Goal: Information Seeking & Learning: Check status

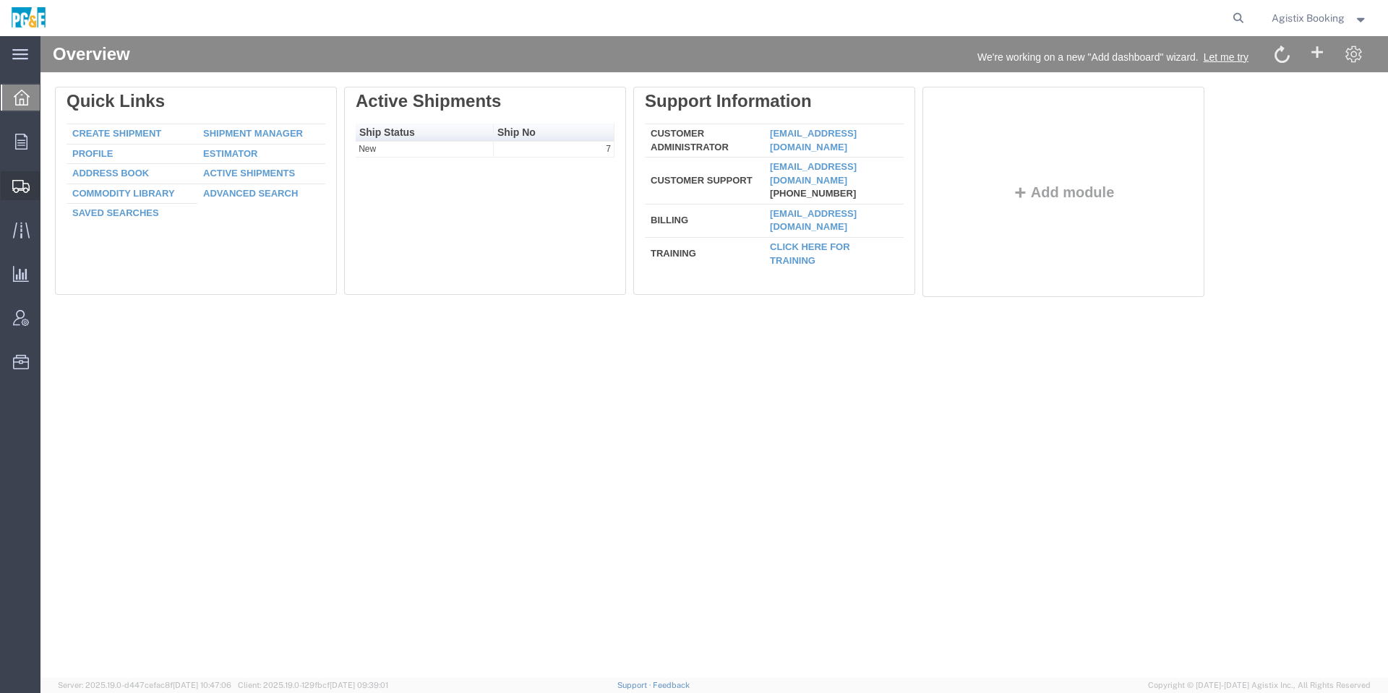
click at [20, 186] on icon at bounding box center [20, 186] width 17 height 13
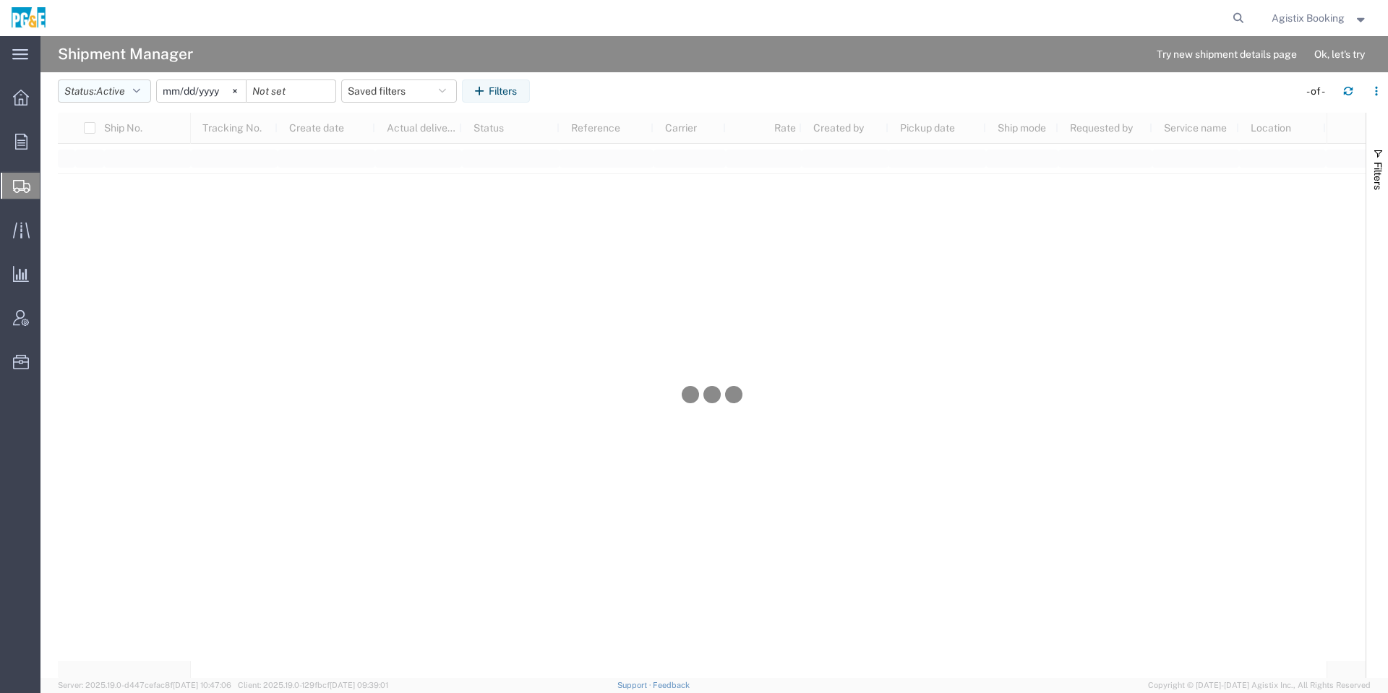
click at [147, 98] on button "Status: Active" at bounding box center [104, 91] width 93 height 23
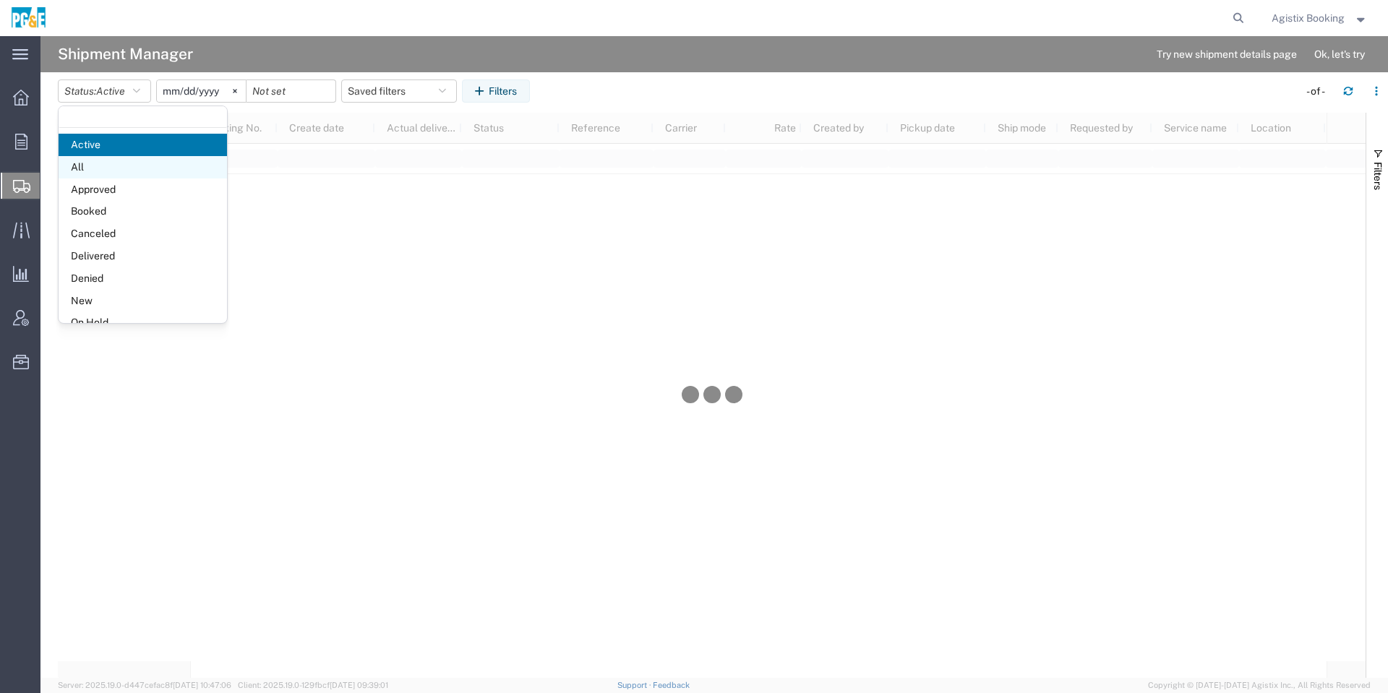
click at [134, 167] on span "All" at bounding box center [143, 167] width 168 height 22
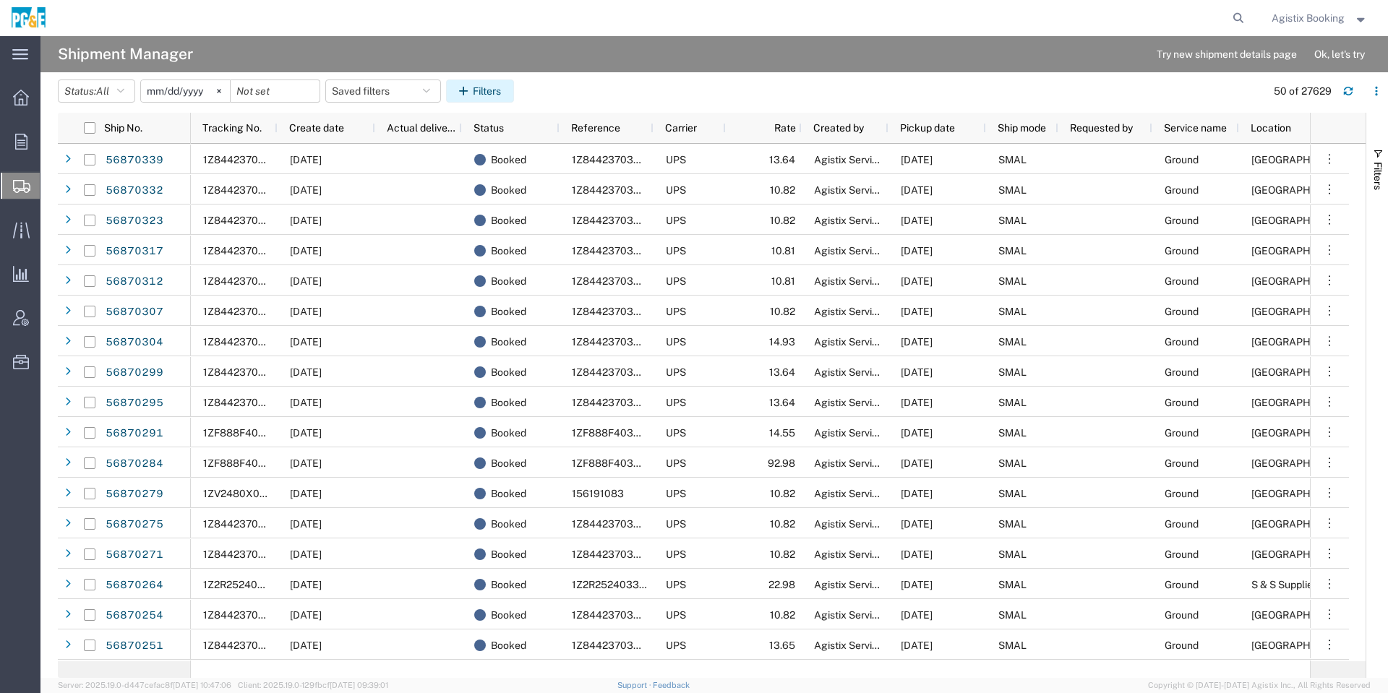
click at [477, 81] on button "Filters" at bounding box center [480, 91] width 68 height 23
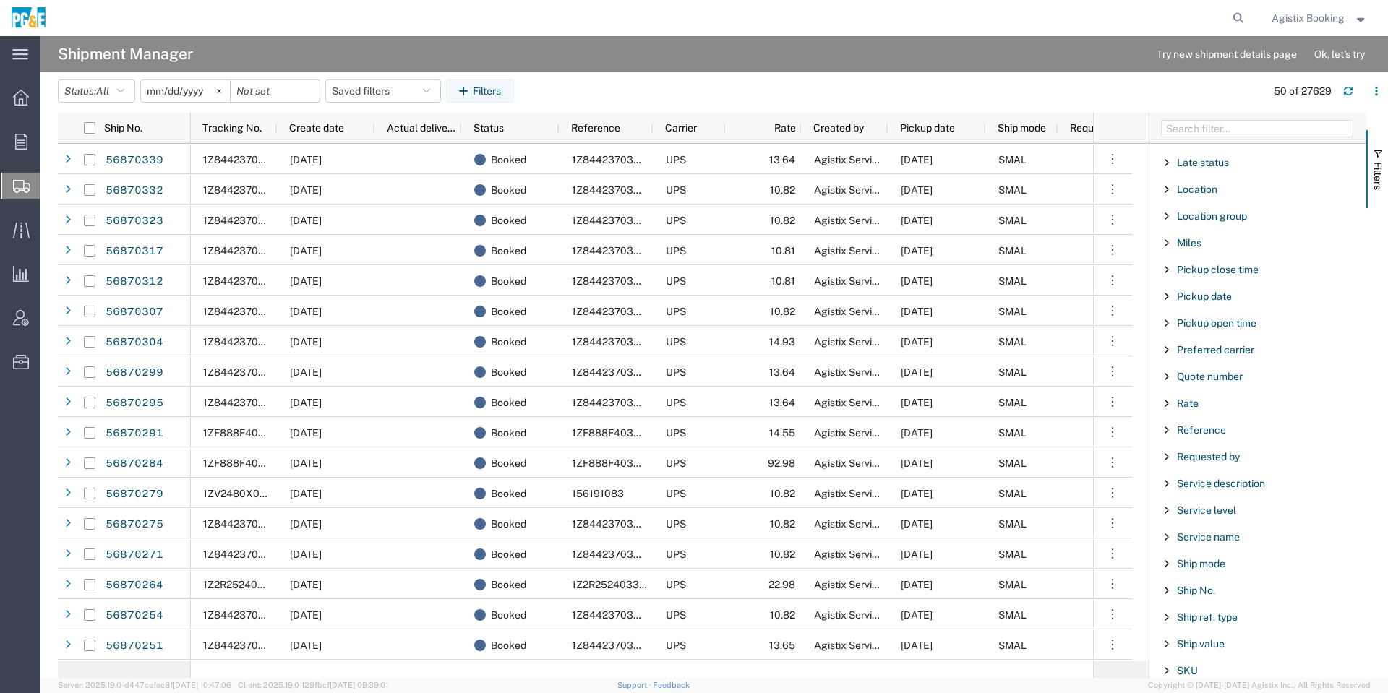
scroll to position [1014, 0]
click at [1223, 344] on span "Ship mode" at bounding box center [1201, 347] width 48 height 12
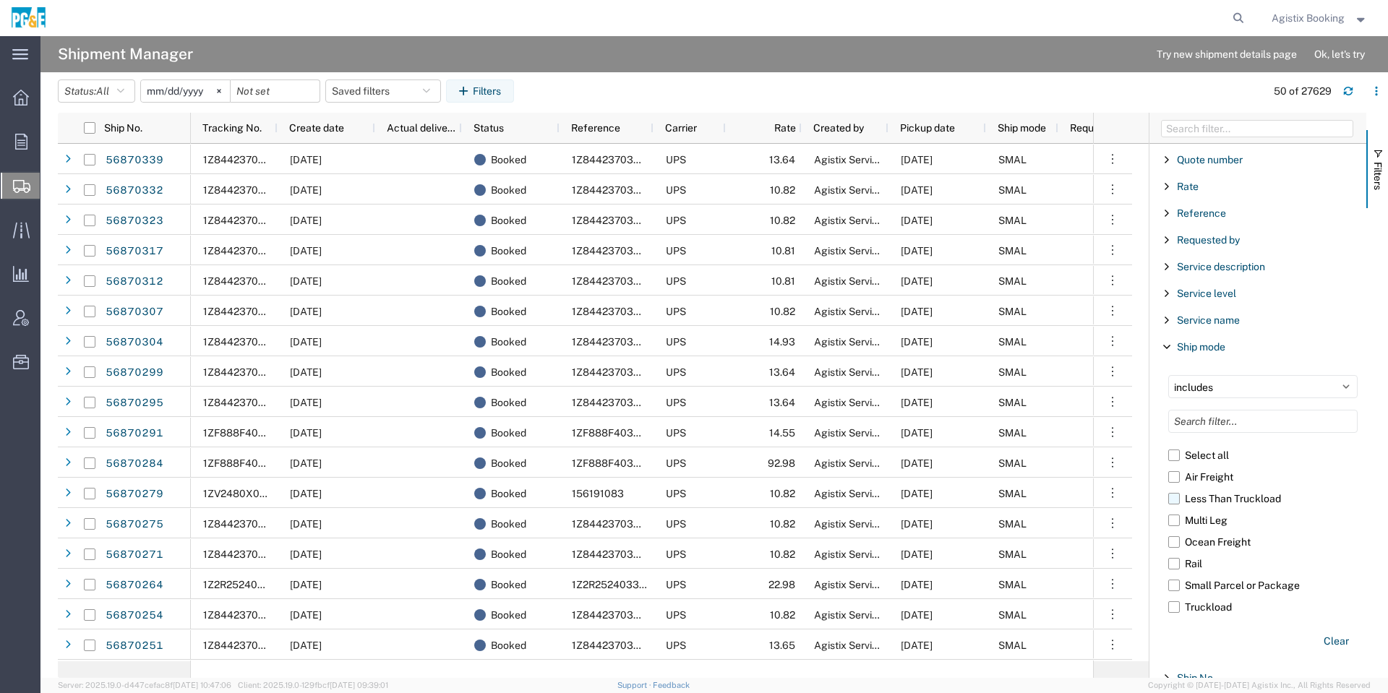
click at [1179, 497] on label "Less Than Truckload" at bounding box center [1262, 499] width 189 height 22
click at [0, 0] on input "Less Than Truckload" at bounding box center [0, 0] width 0 height 0
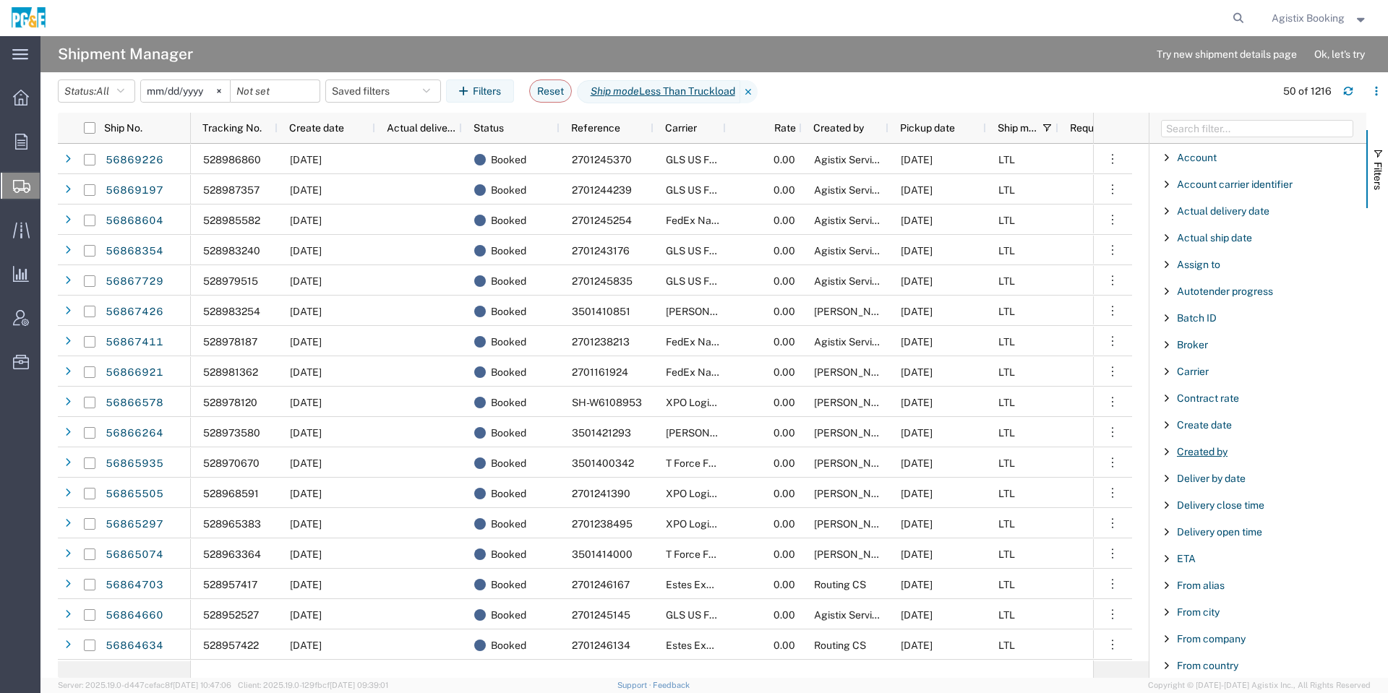
click at [1210, 448] on span "Created by" at bounding box center [1202, 452] width 51 height 12
click at [1219, 479] on div "starts with" at bounding box center [1263, 500] width 207 height 59
click at [1221, 484] on div "starts with" at bounding box center [1259, 489] width 166 height 12
click at [1229, 508] on input "Filter Value" at bounding box center [1262, 512] width 189 height 17
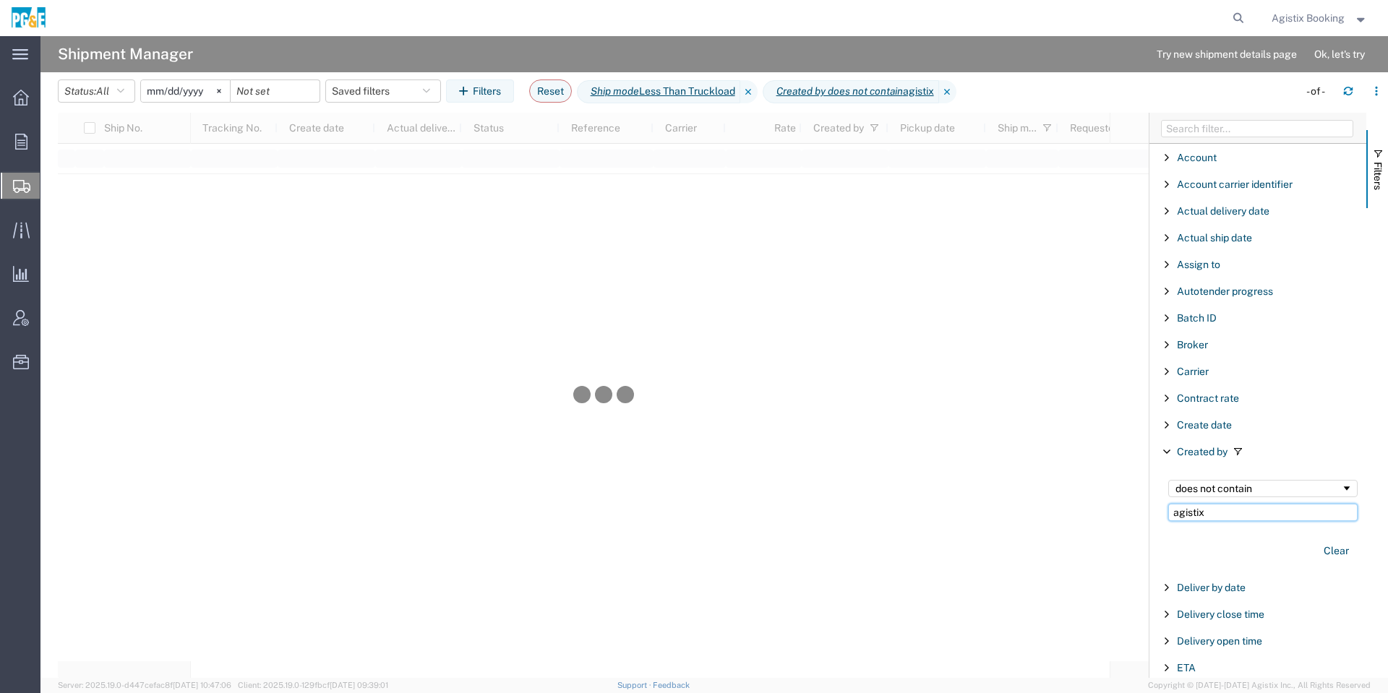
type input "agistix"
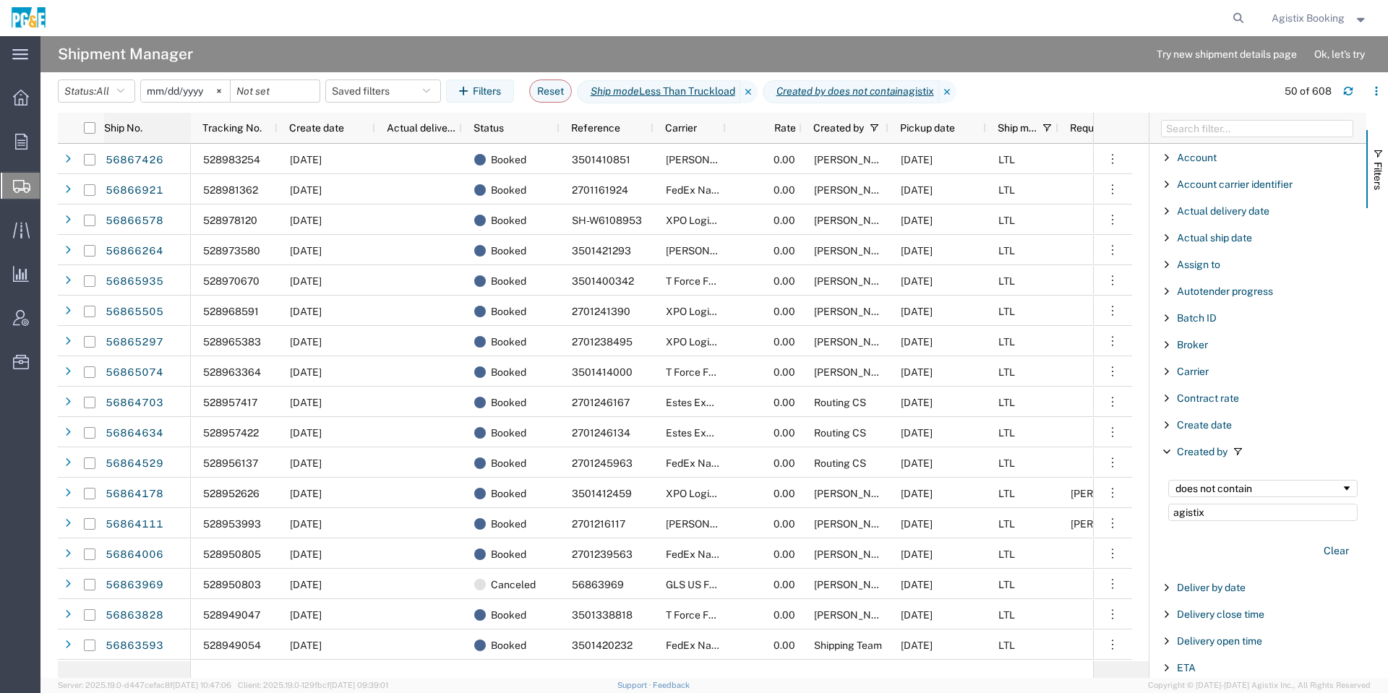
click at [168, 118] on div "Ship No." at bounding box center [147, 127] width 87 height 23
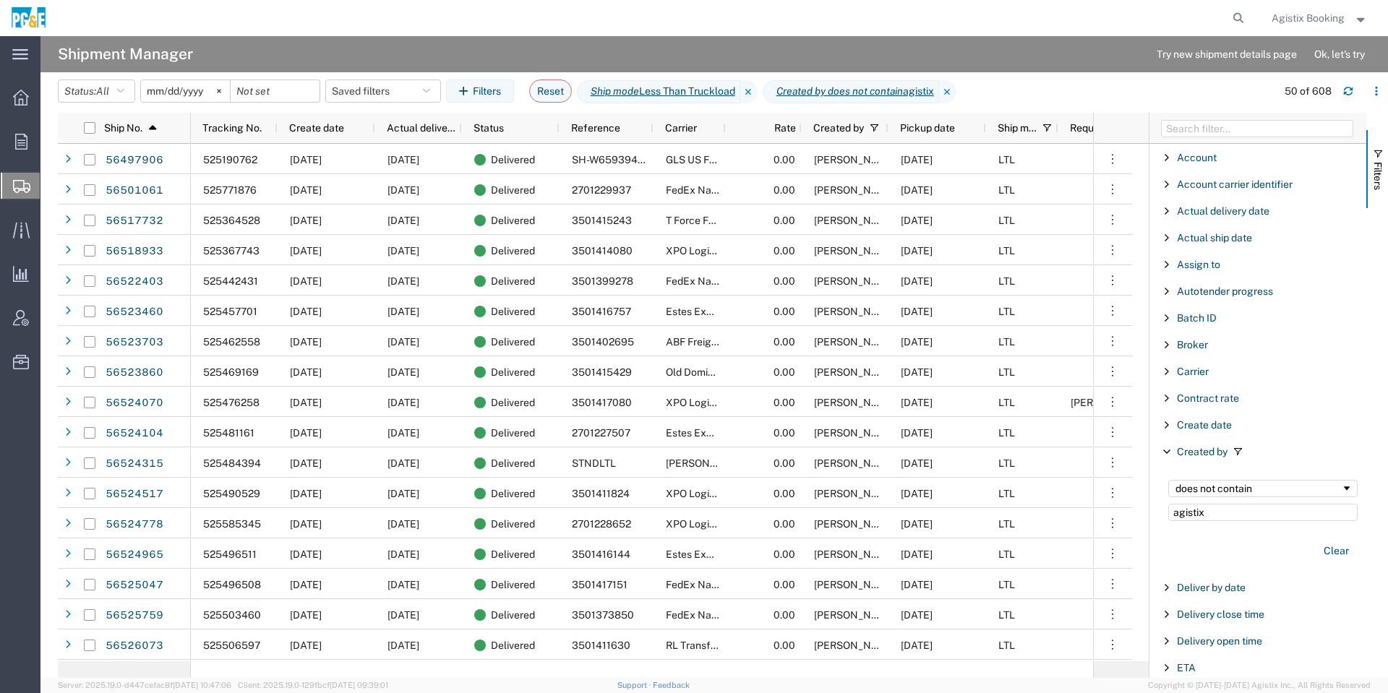
click at [162, 130] on div "Ship No. 1" at bounding box center [147, 127] width 87 height 23
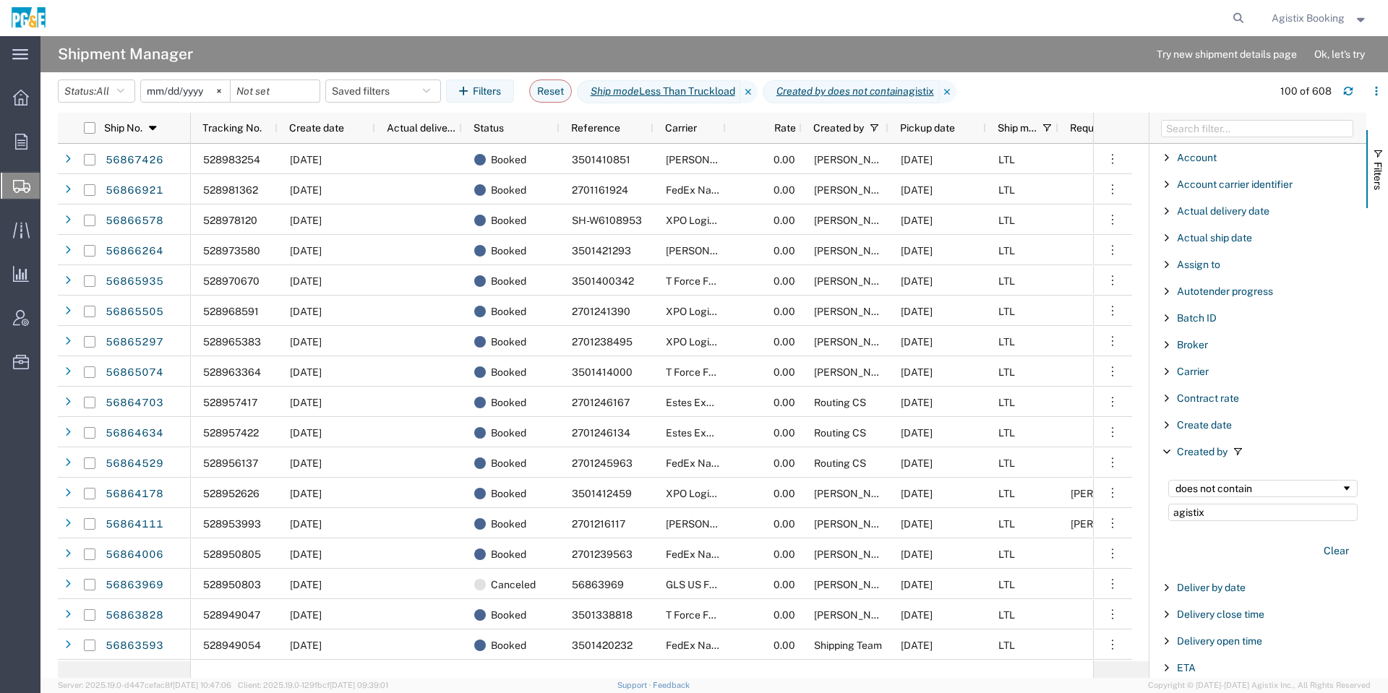
click at [1312, 20] on span "Agistix Booking" at bounding box center [1308, 18] width 73 height 16
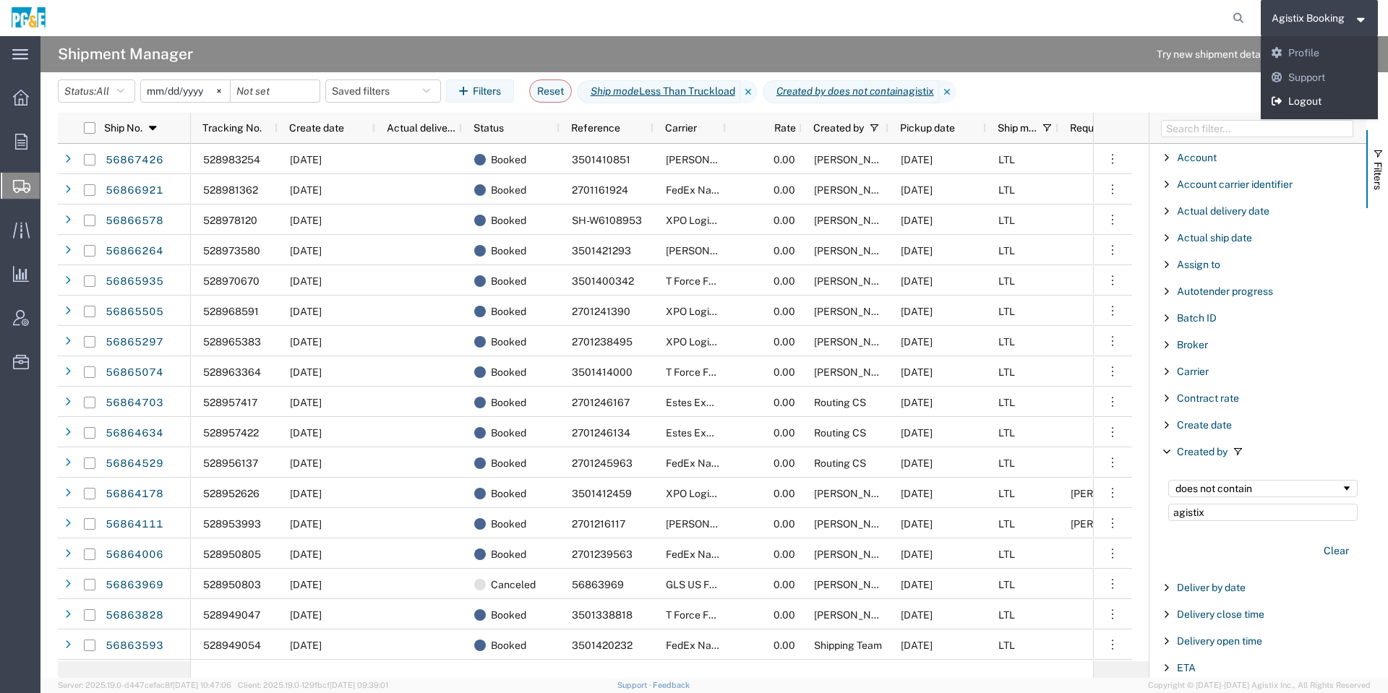
click at [1301, 104] on link "Logout" at bounding box center [1320, 102] width 118 height 25
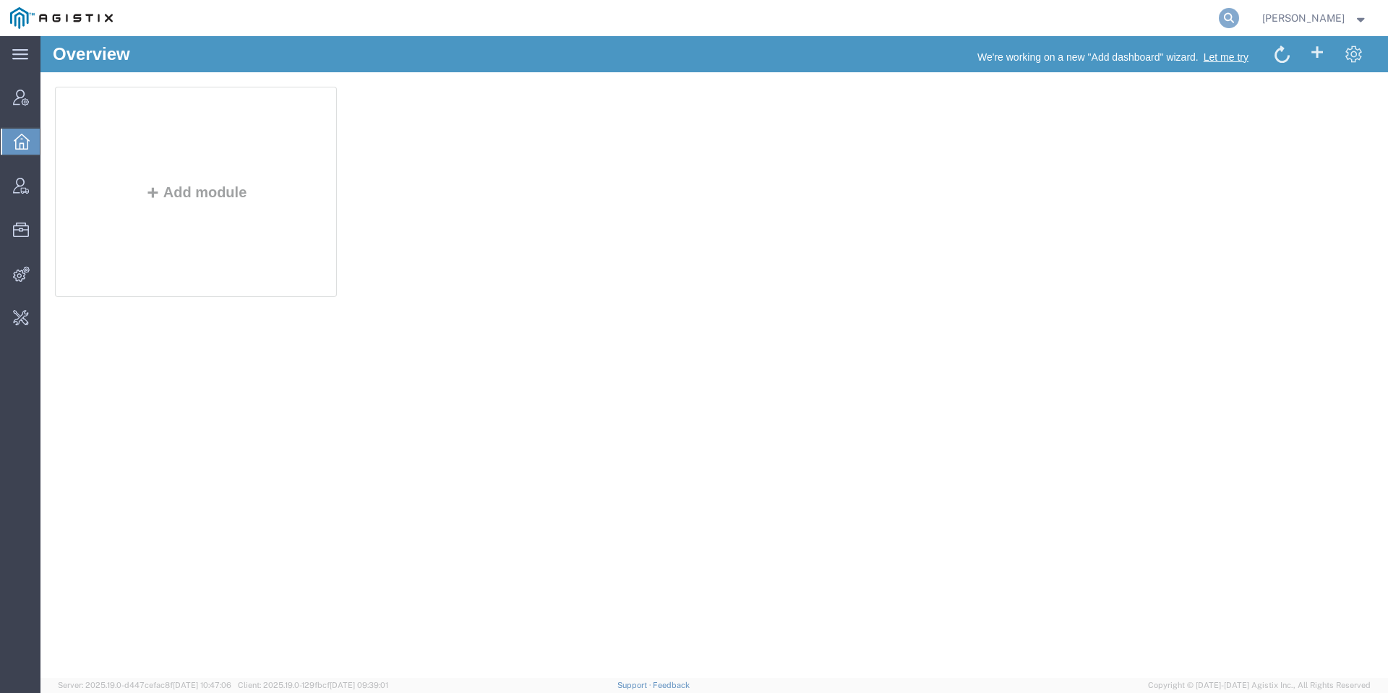
click at [1239, 15] on icon at bounding box center [1229, 18] width 20 height 20
type input "pg&e"
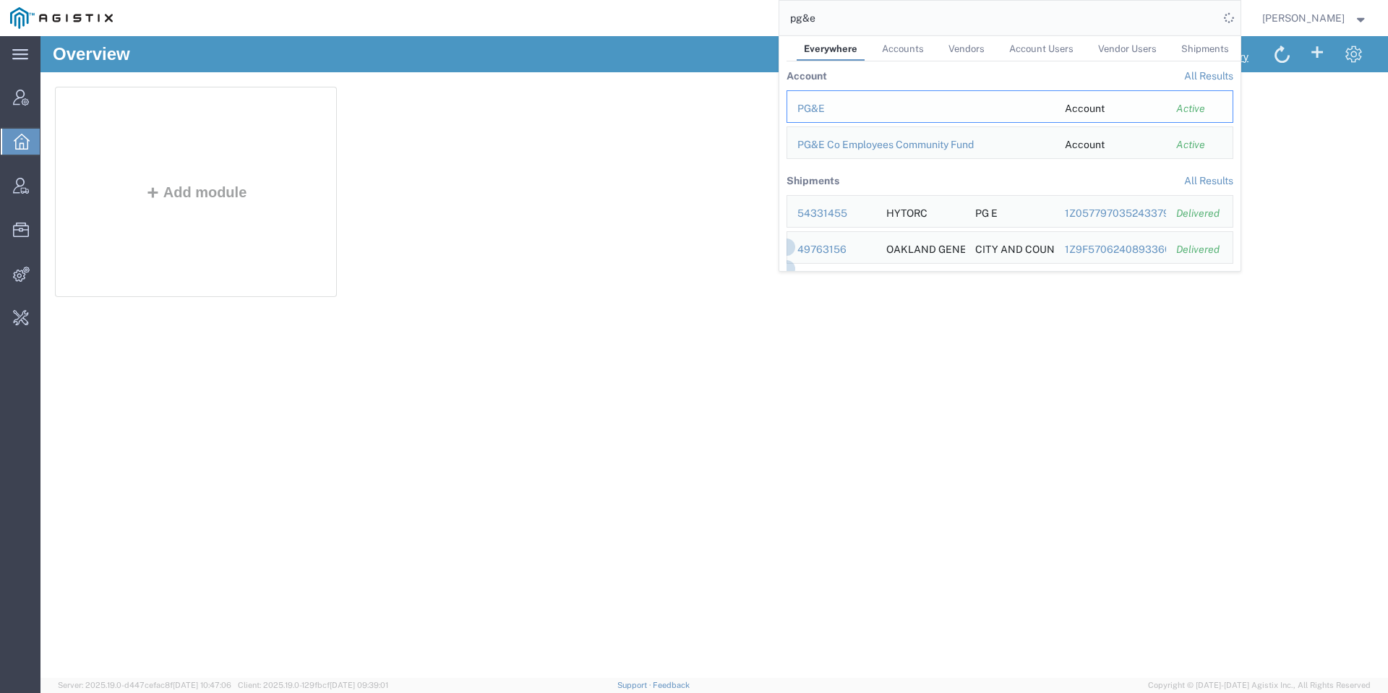
click at [832, 101] on div "PG&E" at bounding box center [920, 108] width 247 height 15
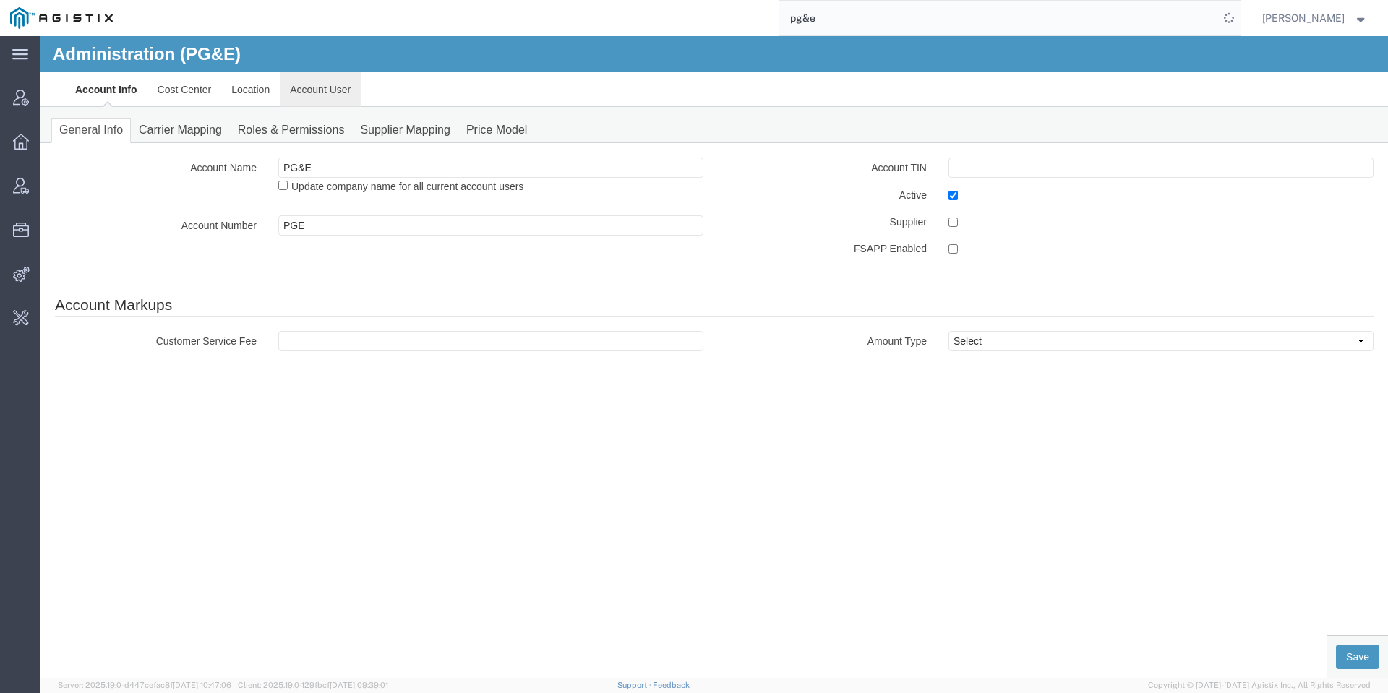
click at [296, 83] on link "Account User" at bounding box center [320, 89] width 81 height 35
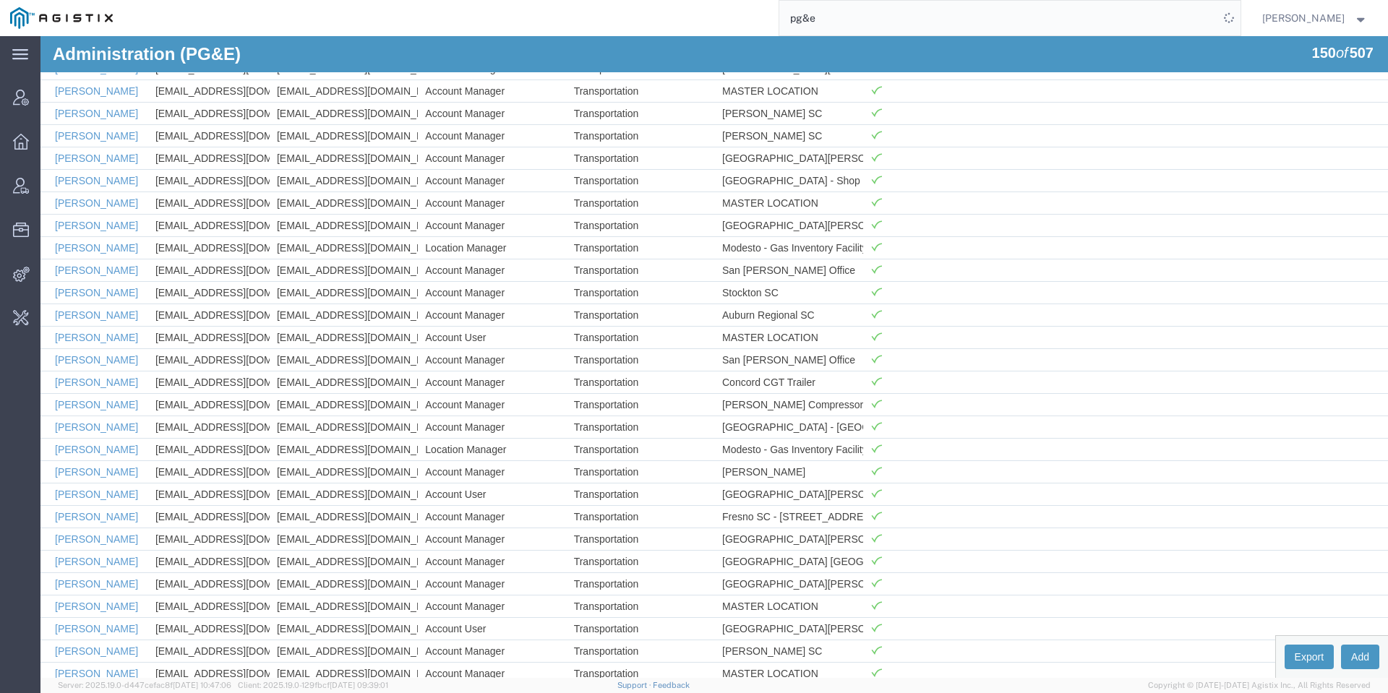
scroll to position [2922, 0]
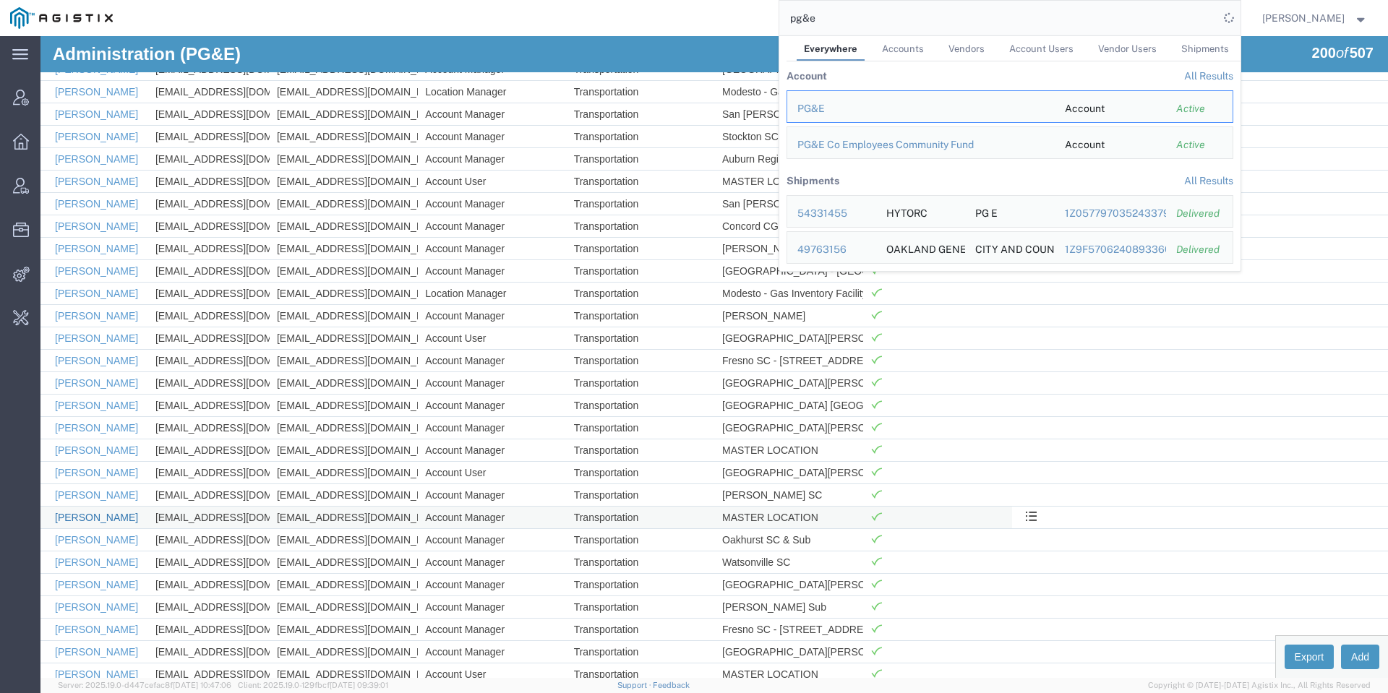
click at [100, 518] on link "[PERSON_NAME]" at bounding box center [96, 518] width 83 height 12
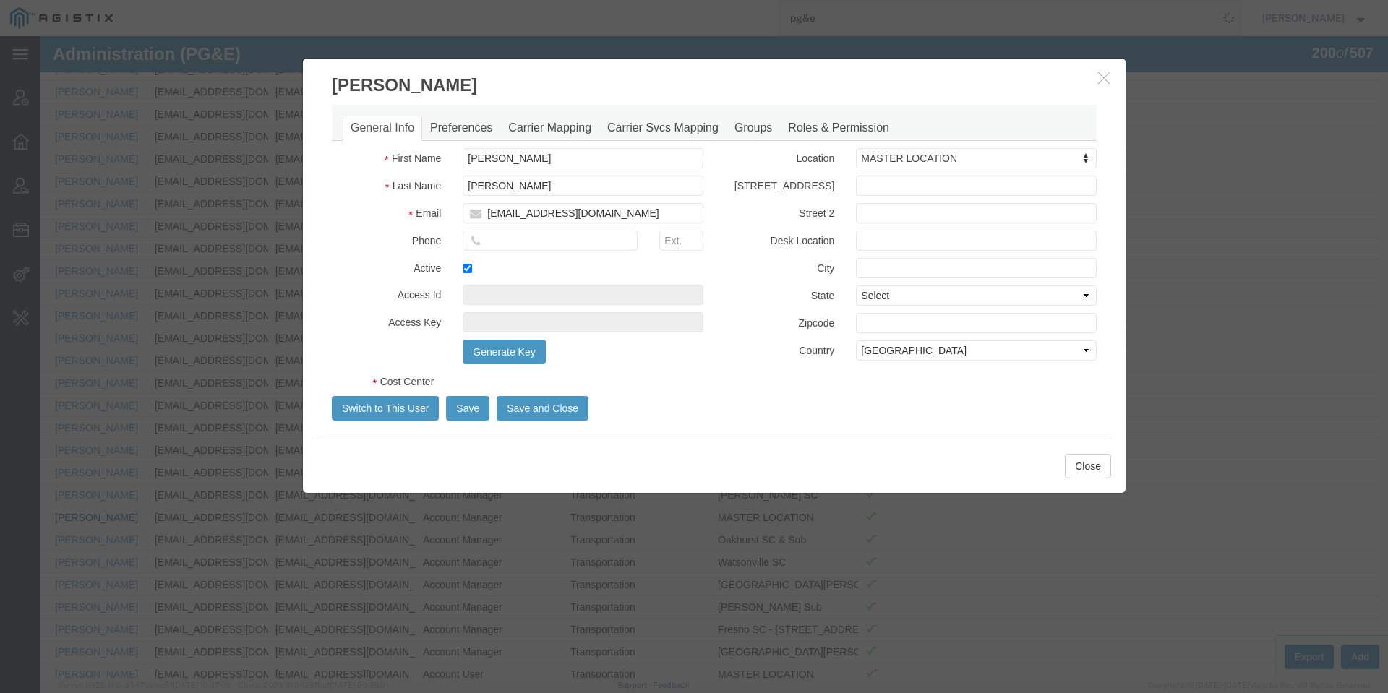
select select "COSTCENTER"
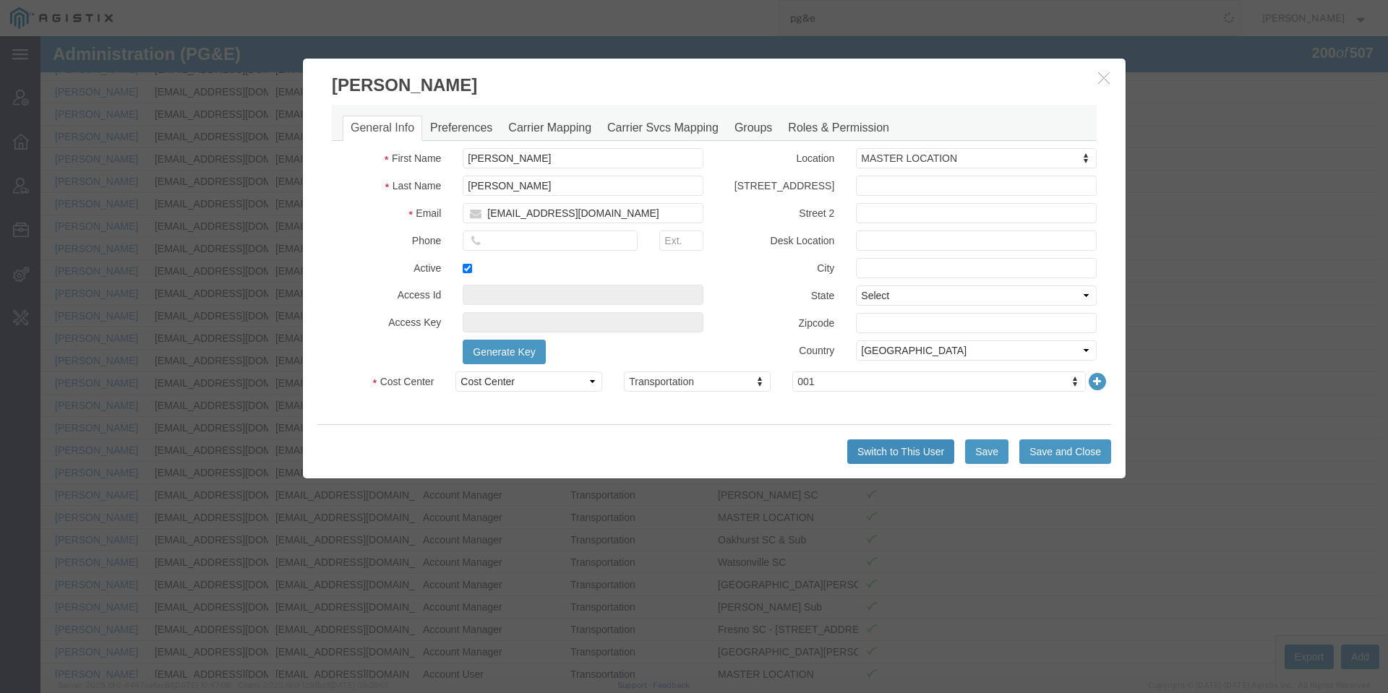
click at [870, 446] on button "Switch to This User" at bounding box center [900, 452] width 107 height 25
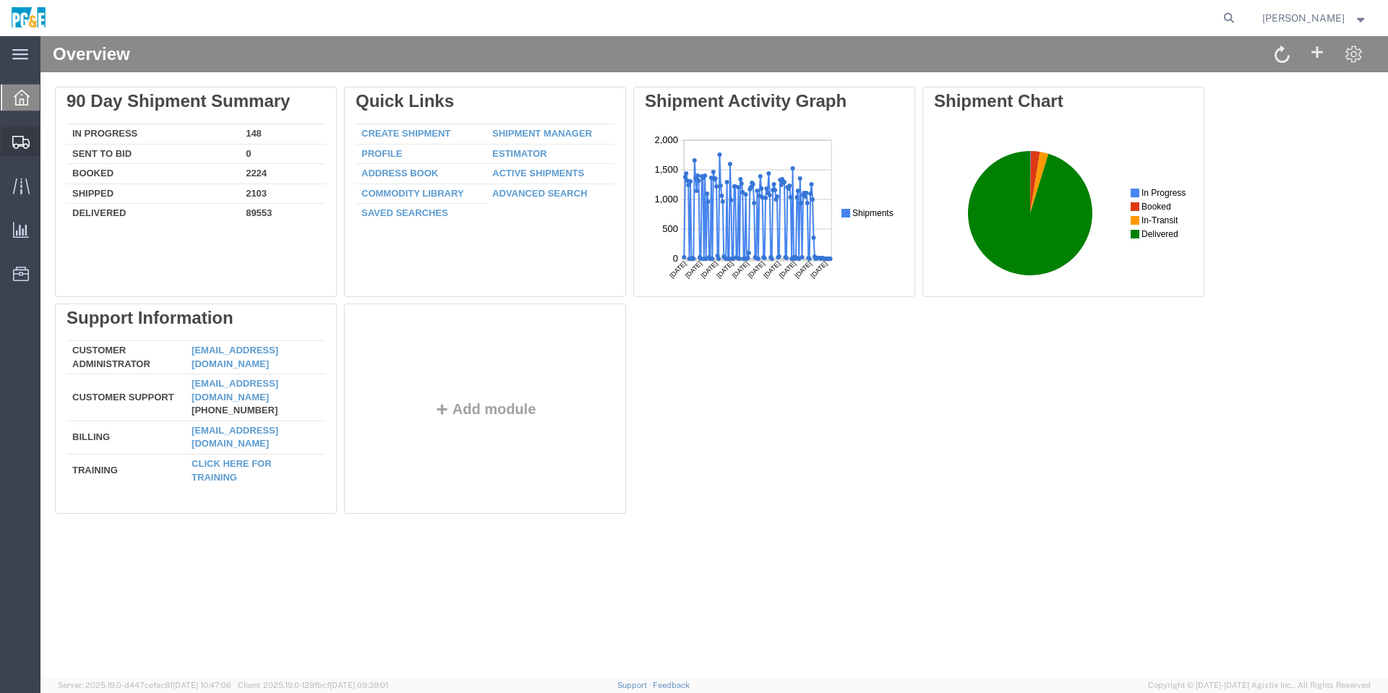
click at [15, 141] on icon at bounding box center [20, 142] width 17 height 13
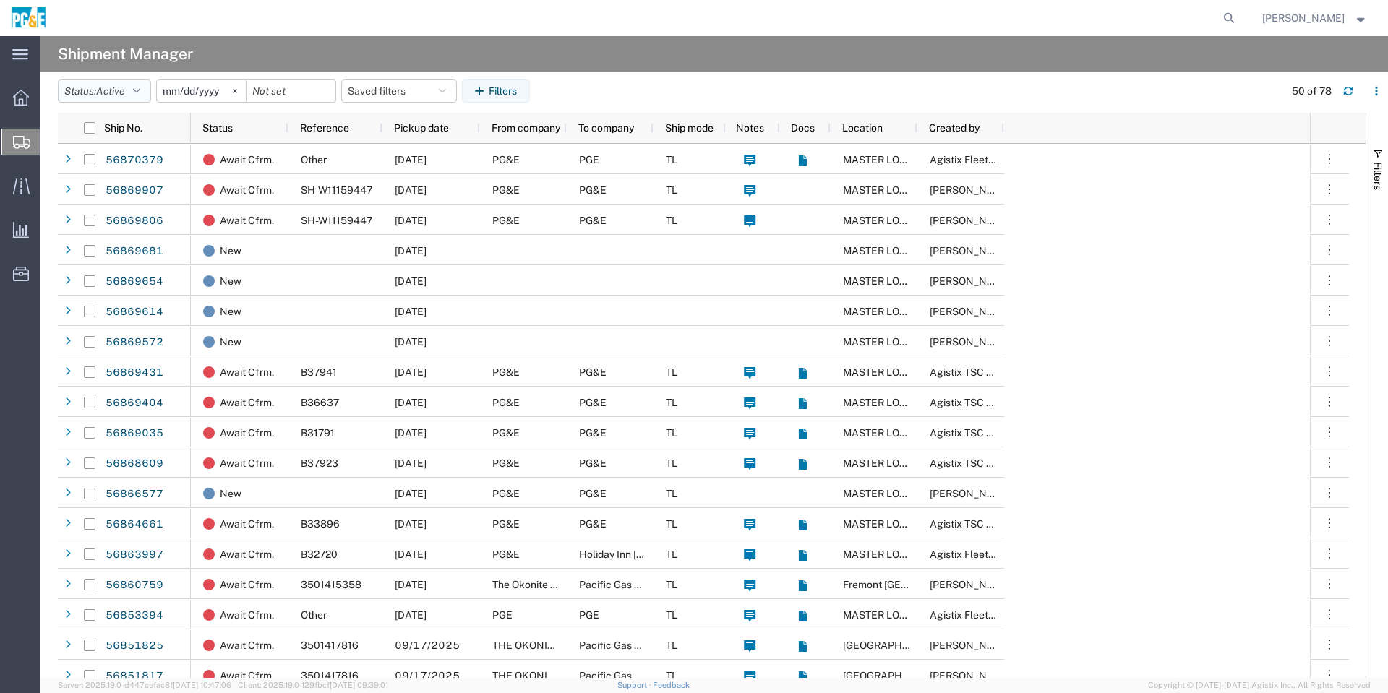
click at [120, 91] on span "Active" at bounding box center [110, 91] width 29 height 12
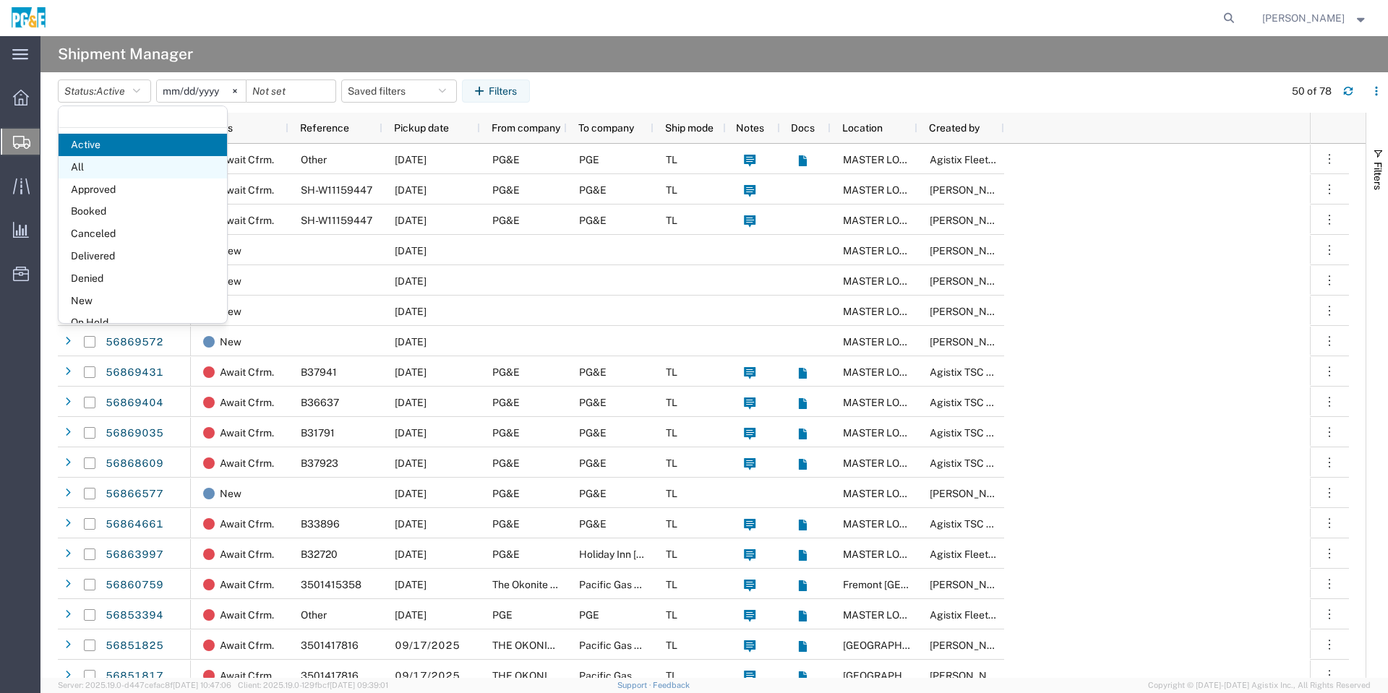
click at [145, 169] on span "All" at bounding box center [143, 167] width 168 height 22
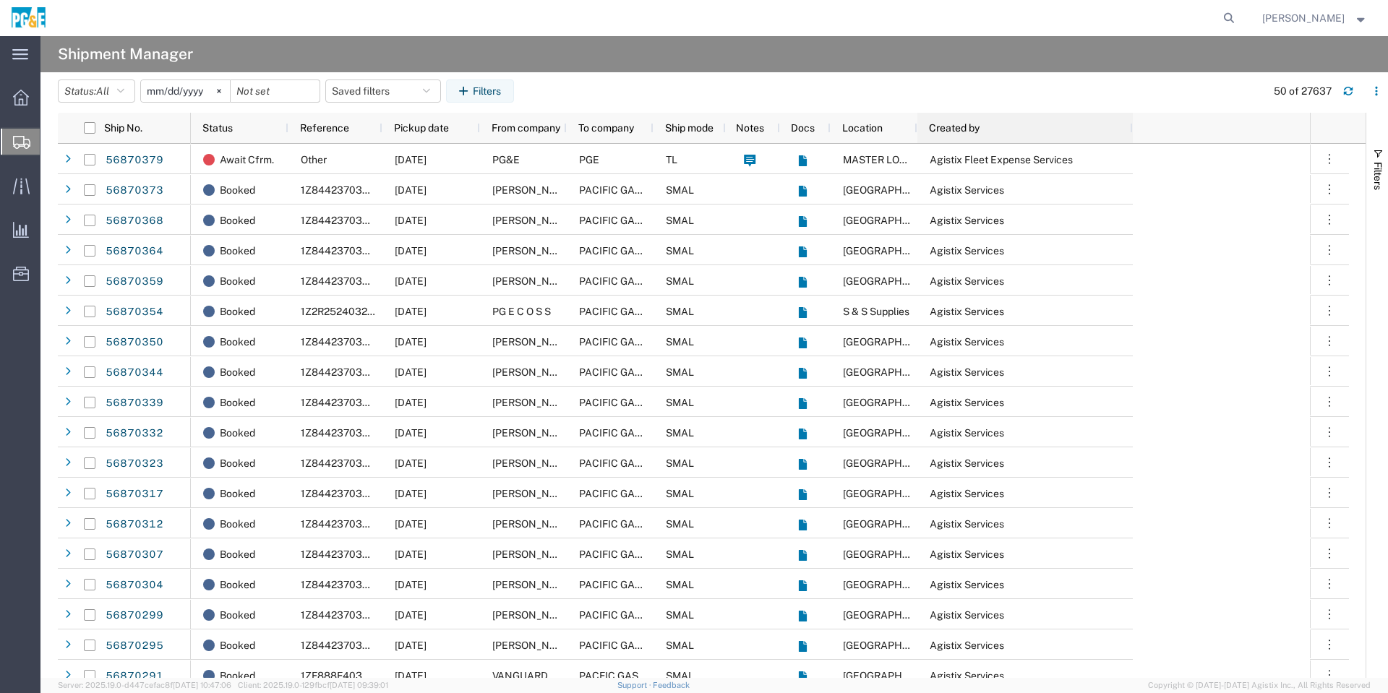
drag, startPoint x: 1001, startPoint y: 131, endPoint x: 1131, endPoint y: 132, distance: 130.1
click at [1131, 132] on div at bounding box center [1132, 128] width 6 height 30
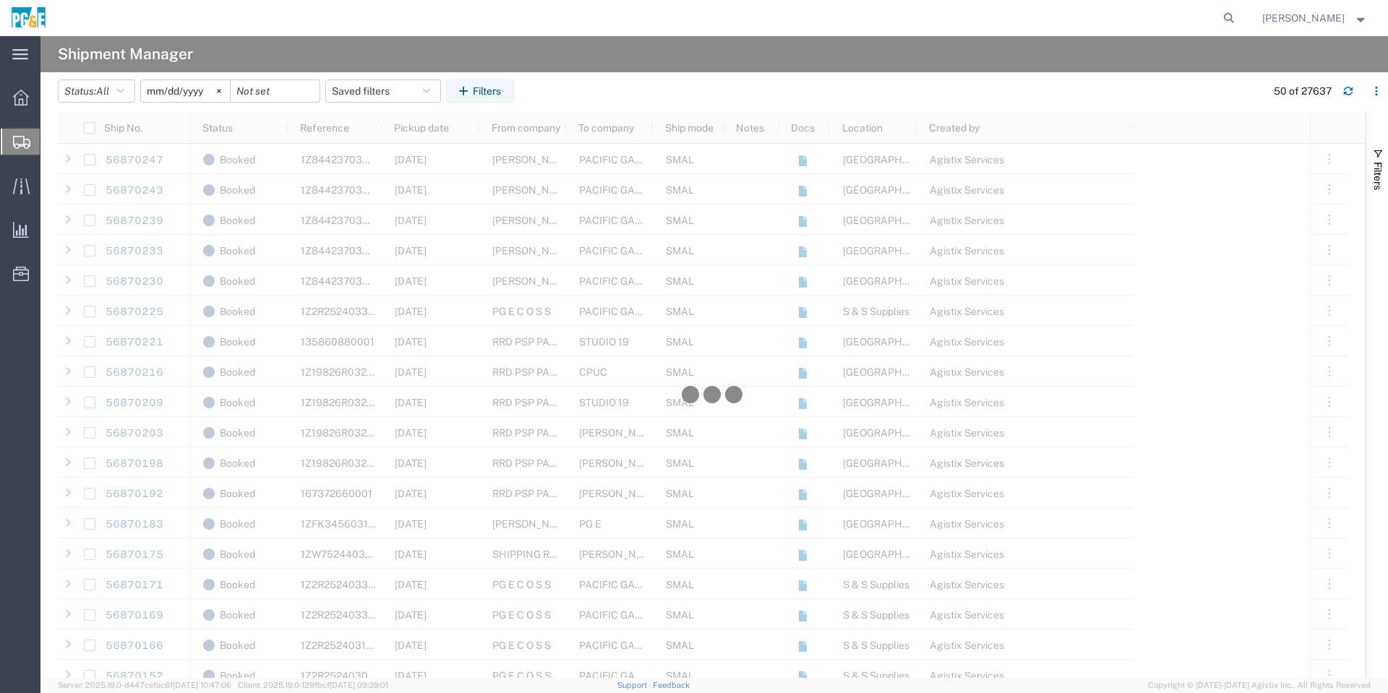
scroll to position [1084, 0]
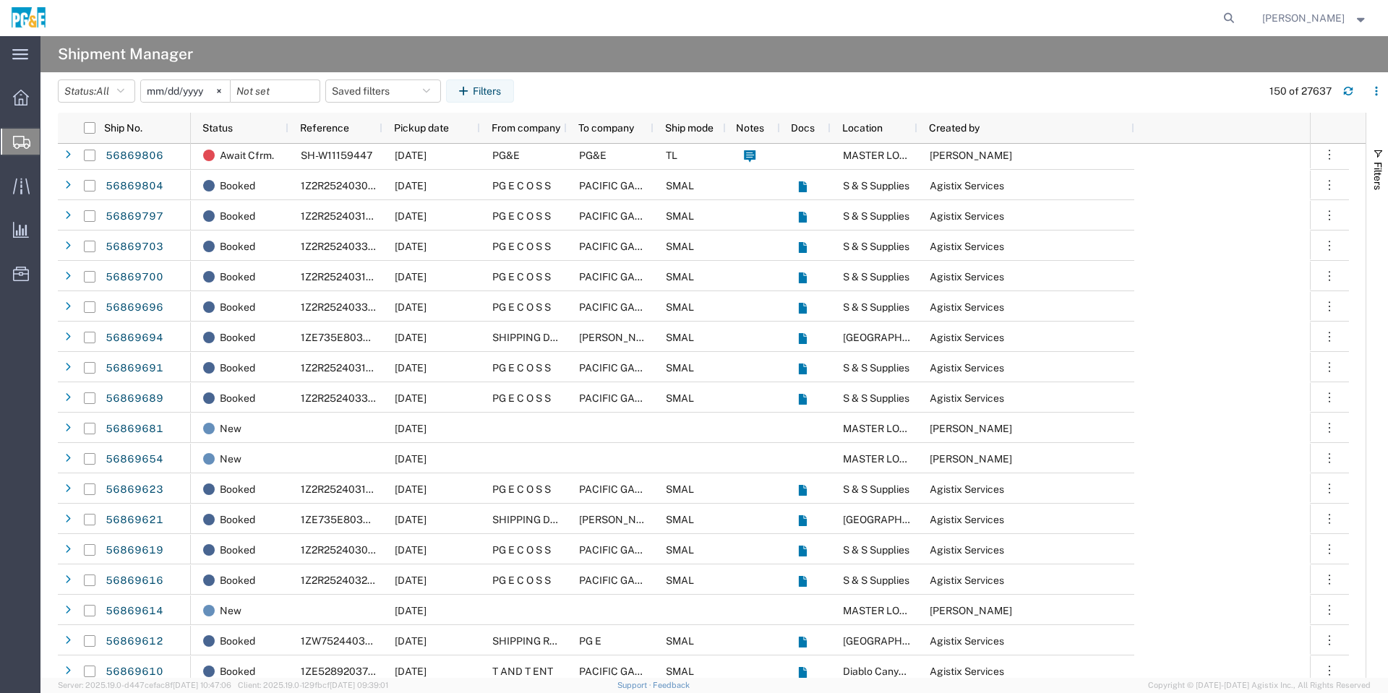
click at [1309, 18] on span "Donald Lyons" at bounding box center [1303, 18] width 82 height 16
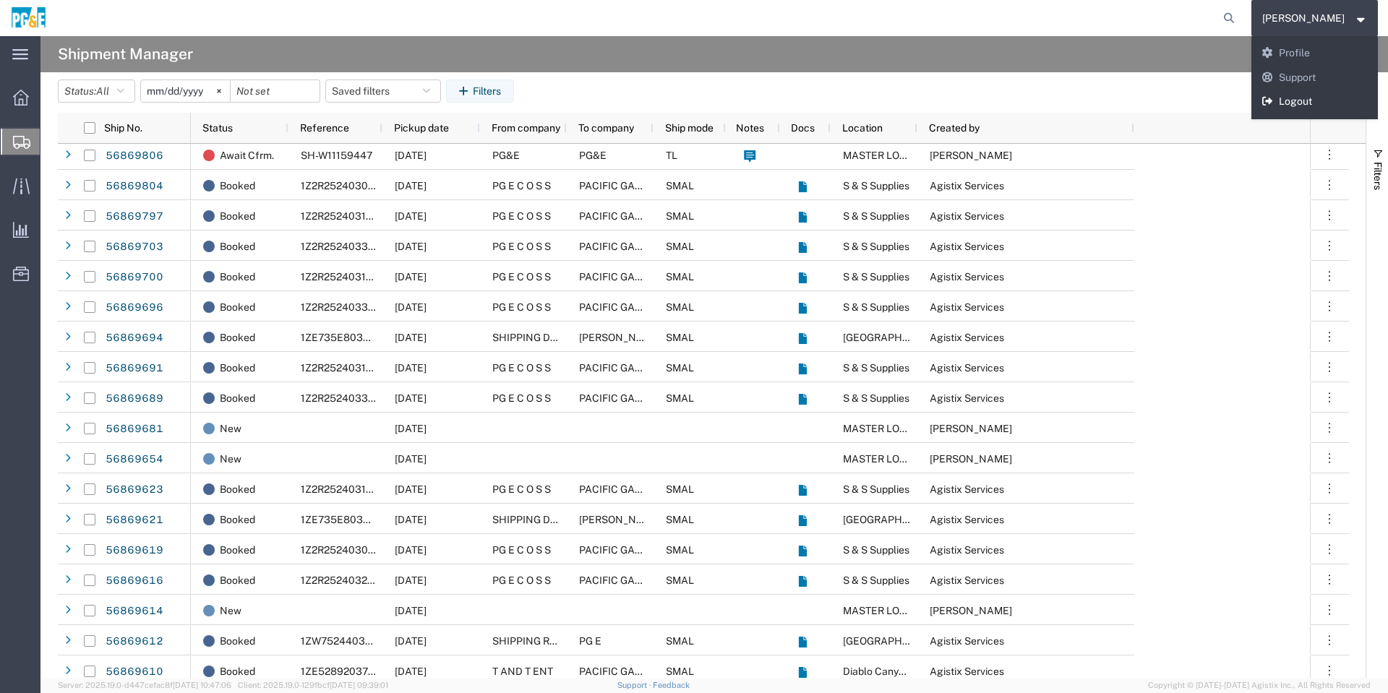
click at [1312, 102] on link "Logout" at bounding box center [1314, 102] width 127 height 25
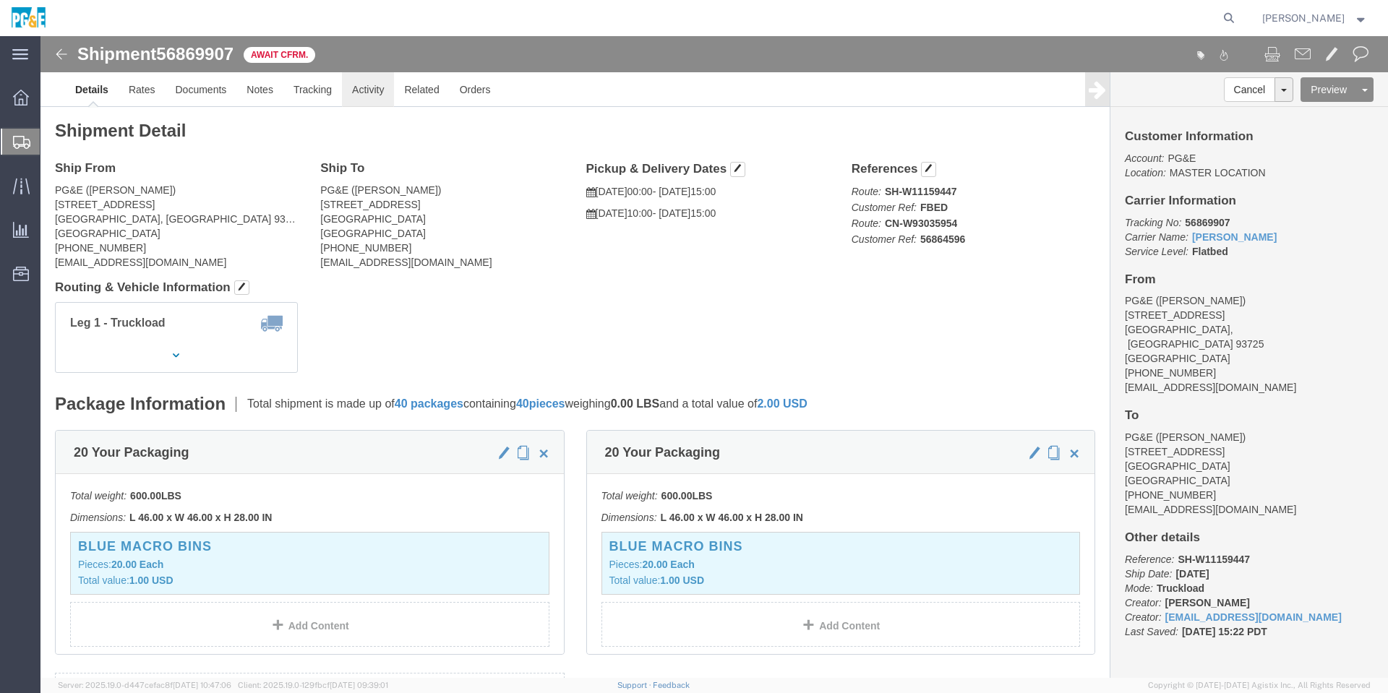
click link "Activity"
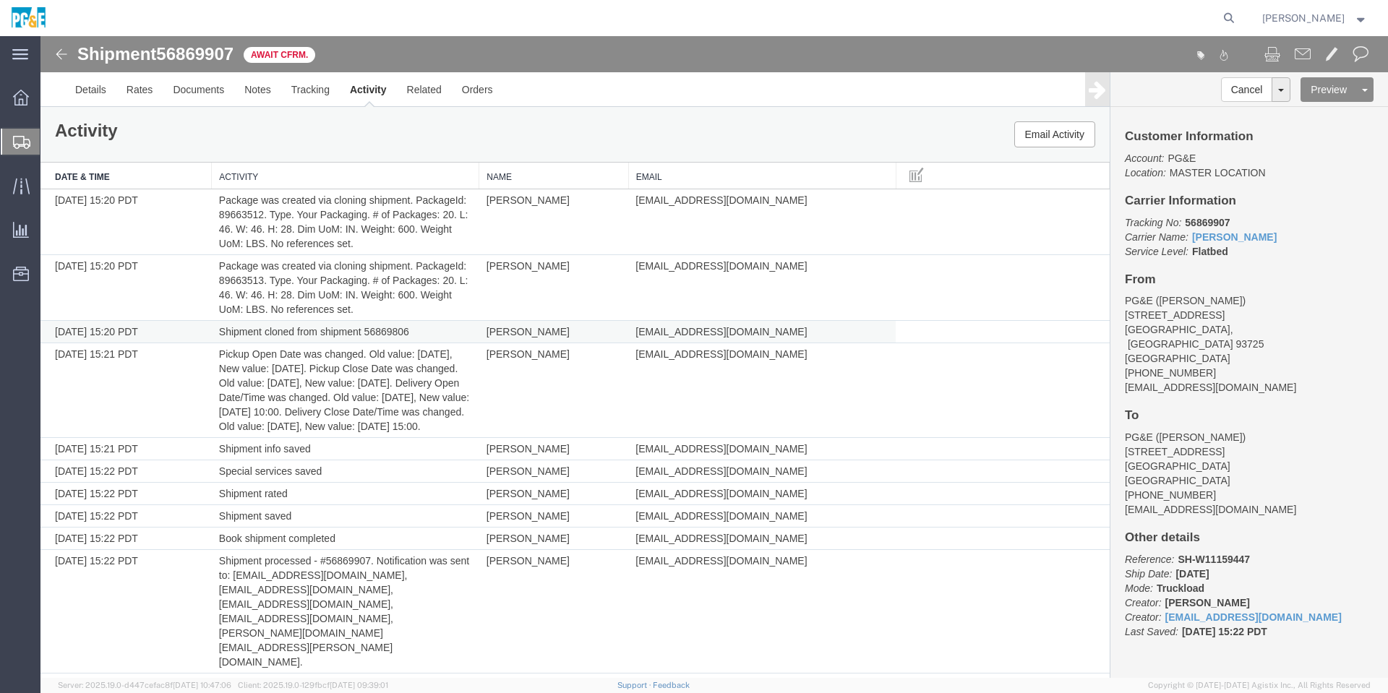
click at [395, 328] on td "Shipment cloned from shipment 56869806" at bounding box center [345, 332] width 267 height 22
copy td "56869806"
click at [1239, 23] on icon at bounding box center [1229, 18] width 20 height 20
paste input "56869806"
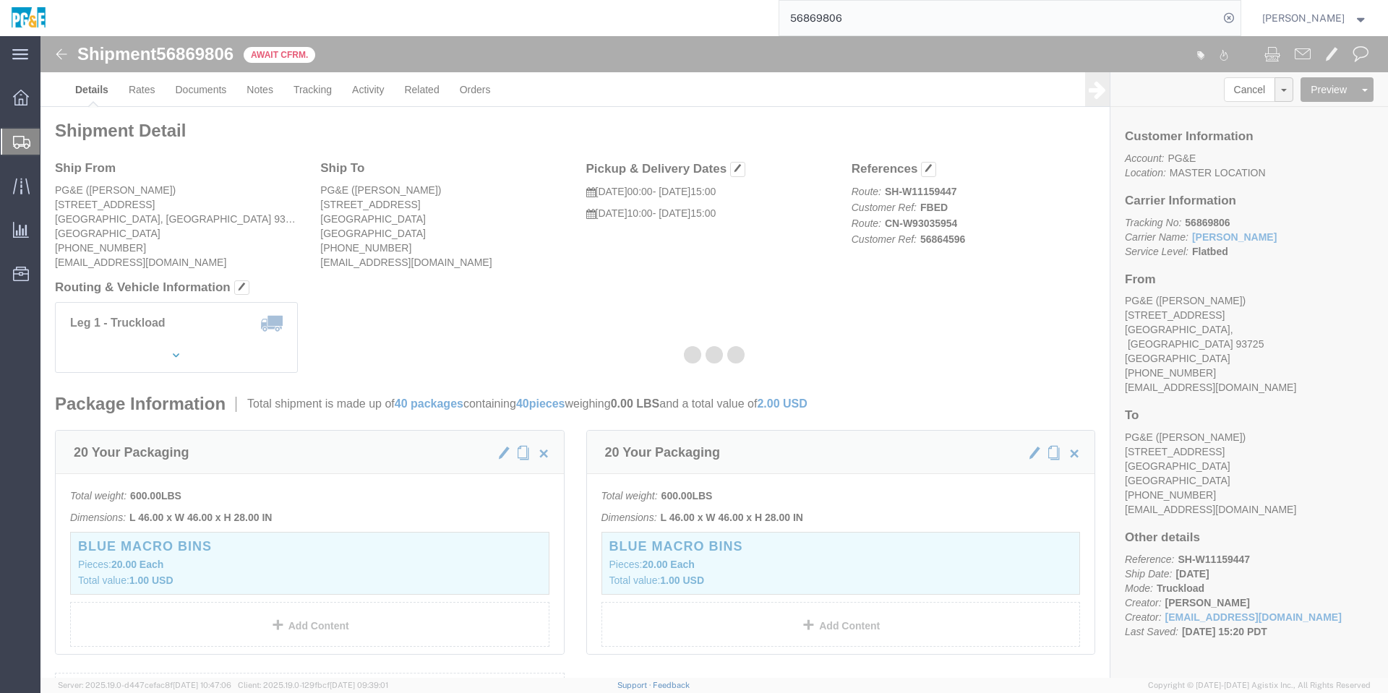
click at [388, 96] on div at bounding box center [714, 357] width 1348 height 642
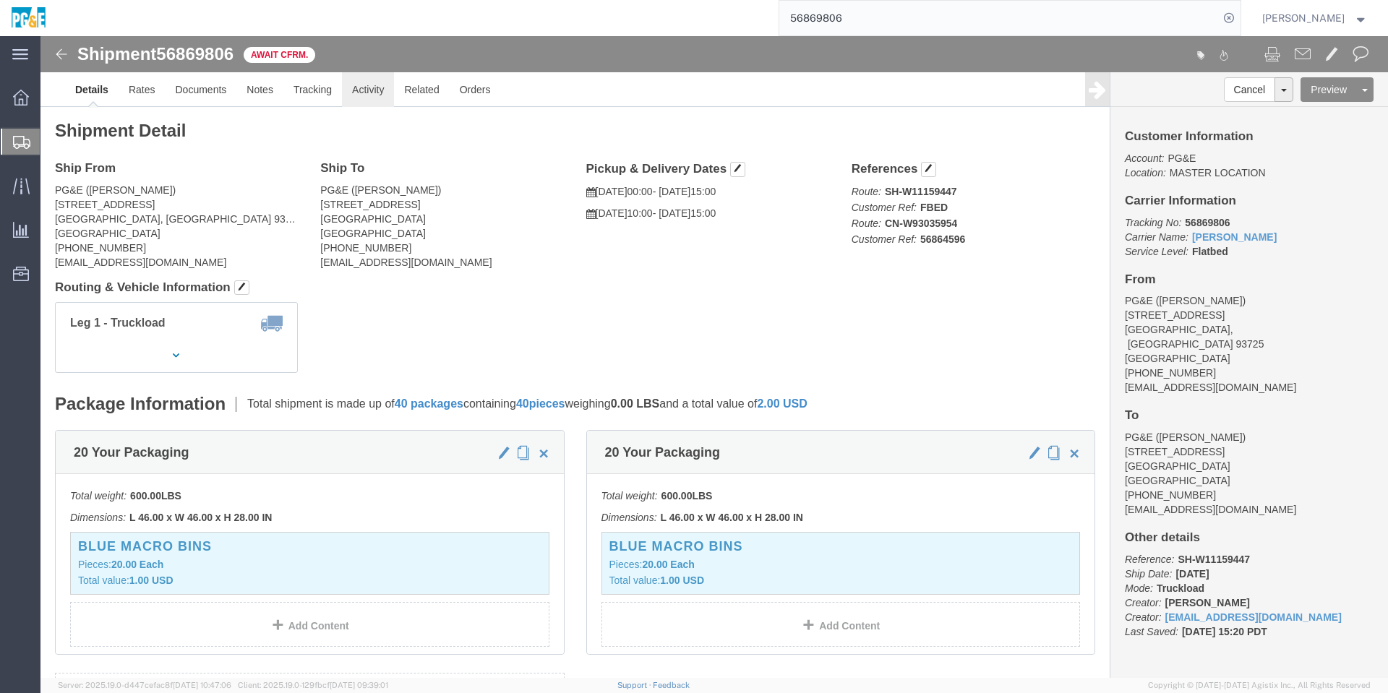
click link "Activity"
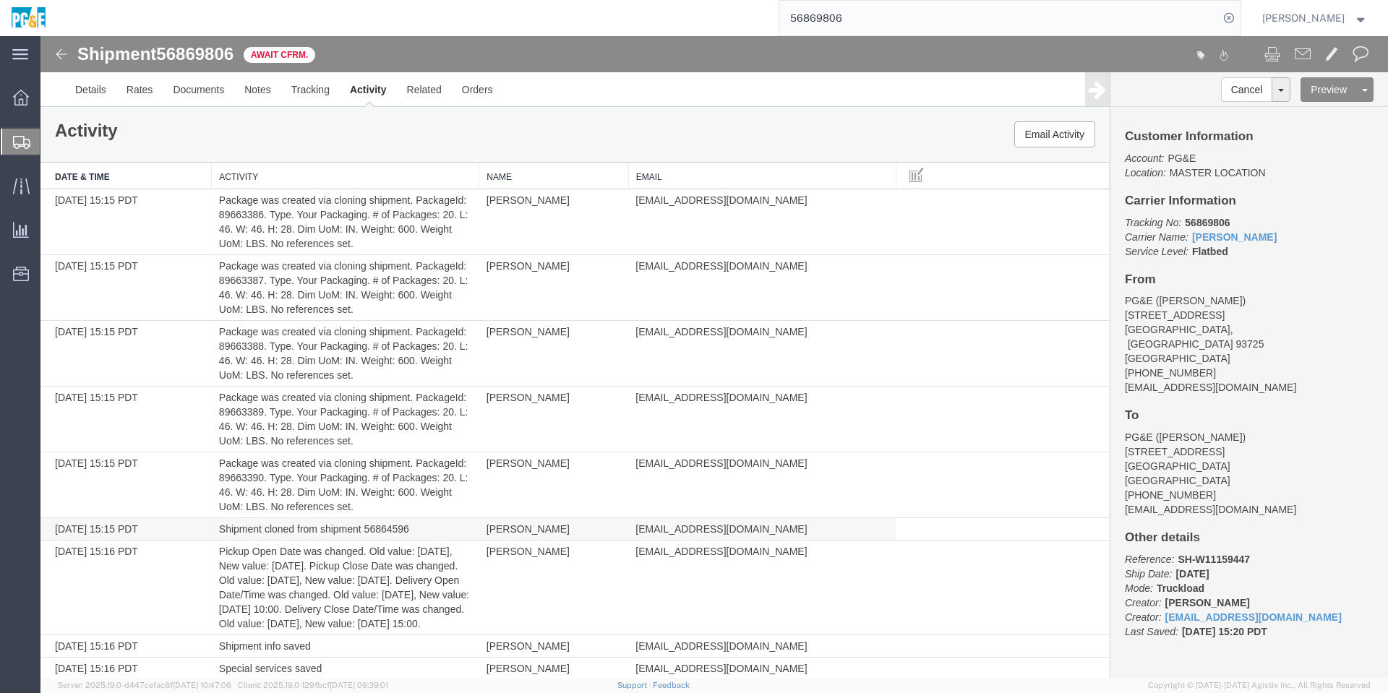
click at [393, 523] on td "Shipment cloned from shipment 56864596" at bounding box center [345, 529] width 267 height 22
copy td "56864596"
click at [931, 39] on div "Shipment 56869806 30 of 30 Await Cfrm. Details Rates Documents Notes Tracking A…" at bounding box center [714, 71] width 1348 height 71
click at [936, 26] on input "56869806" at bounding box center [999, 18] width 440 height 35
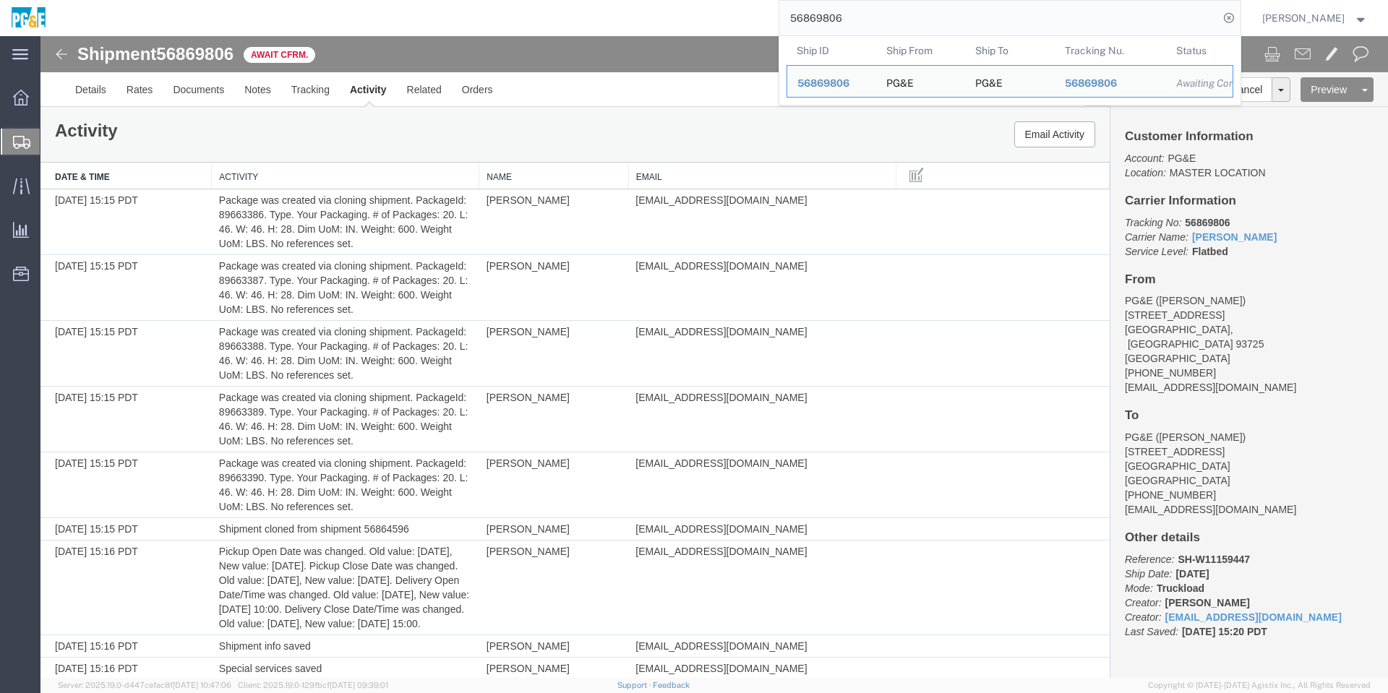
click at [936, 26] on input "56869806" at bounding box center [999, 18] width 440 height 35
paste input "4596"
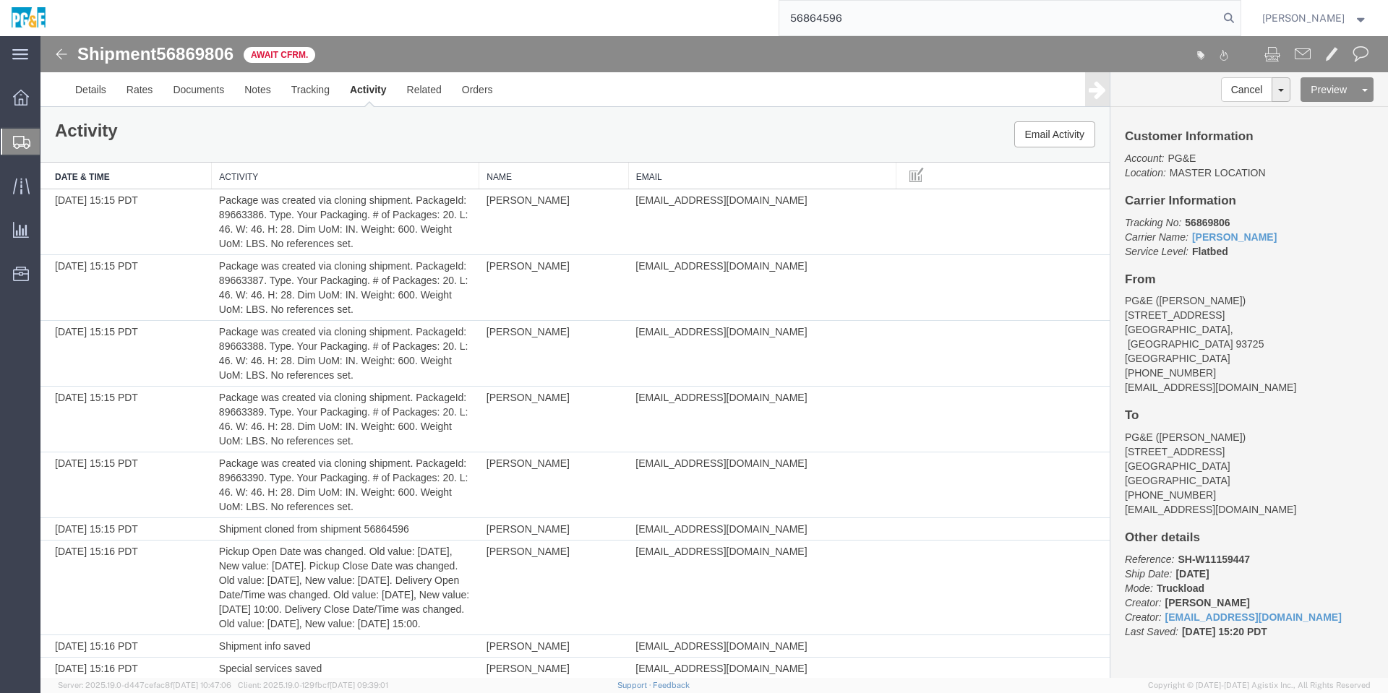
type input "56864596"
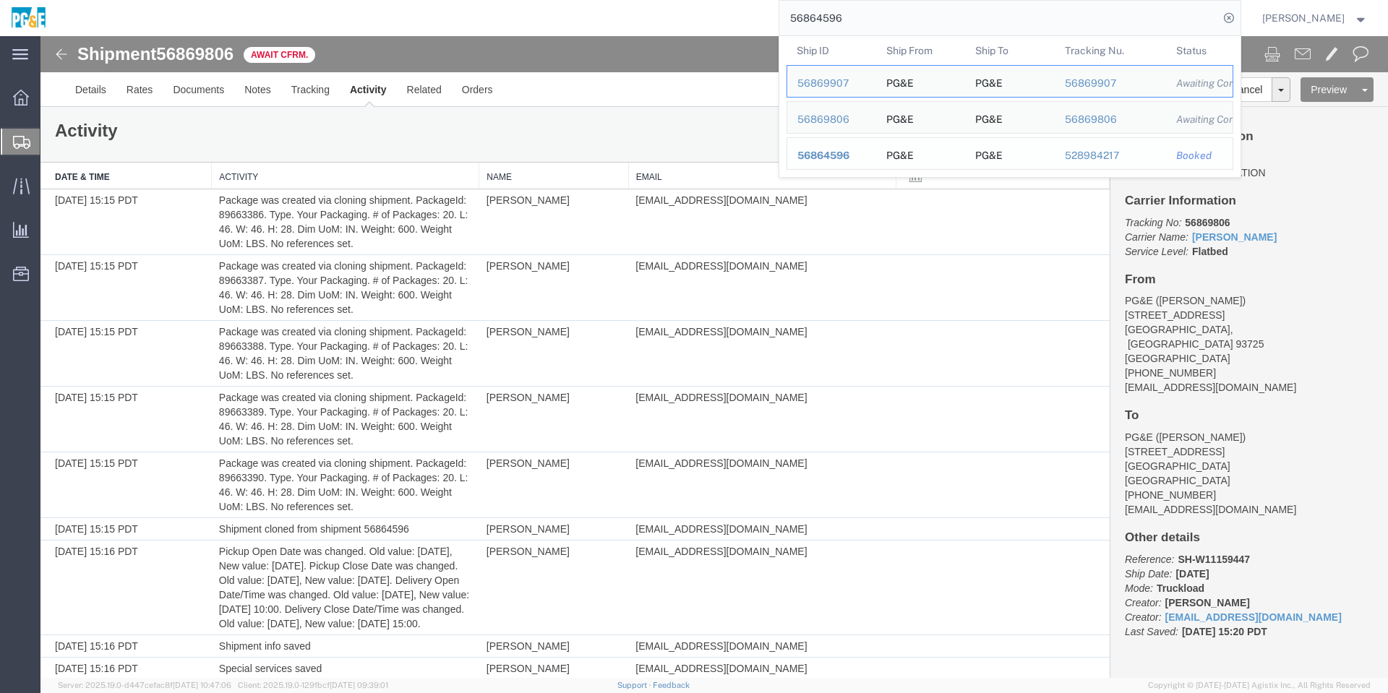
click at [849, 158] on span "56864596" at bounding box center [823, 156] width 52 height 12
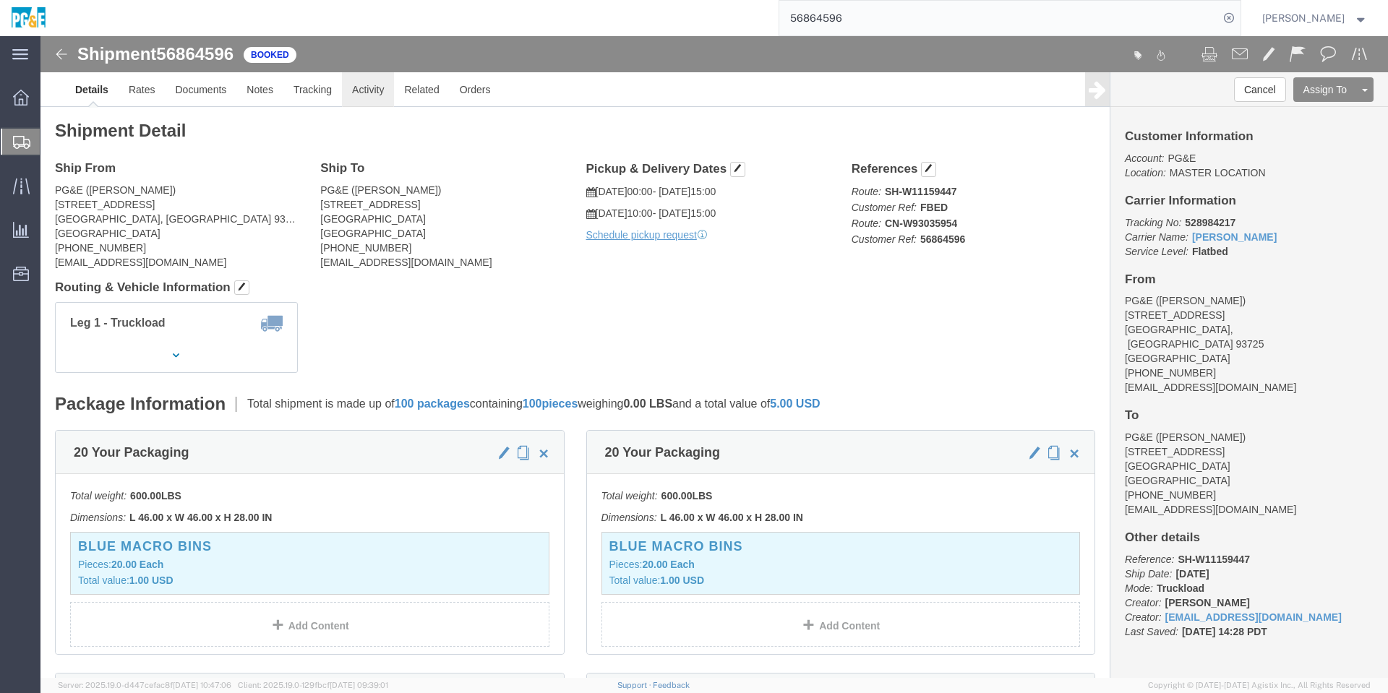
click link "Activity"
